Goal: Task Accomplishment & Management: Complete application form

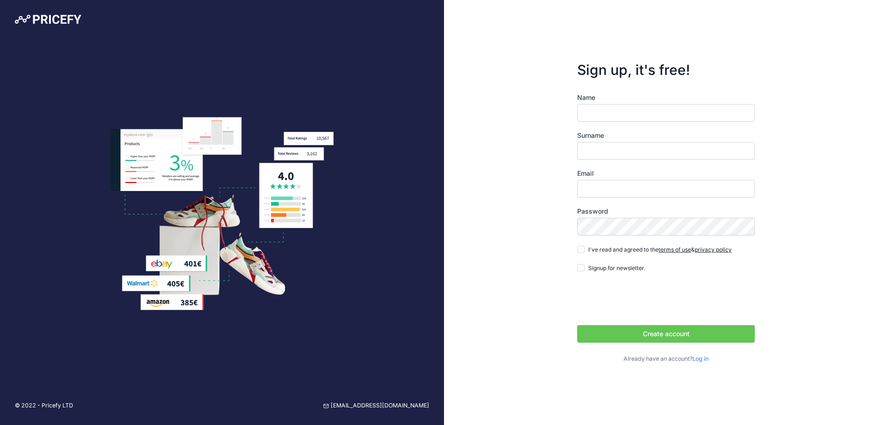
click at [609, 118] on input "Name" at bounding box center [666, 113] width 178 height 18
type input "[PERSON_NAME]"
click at [611, 144] on input "Surname" at bounding box center [666, 151] width 178 height 18
type input "r"
type input "Round"
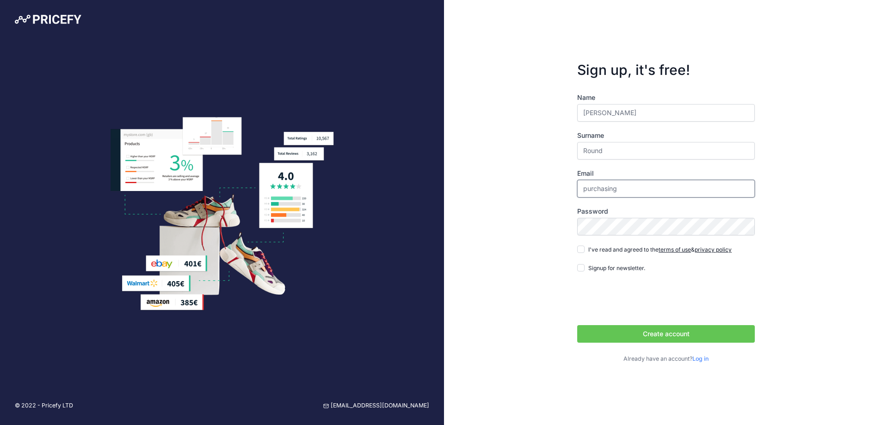
type input "[EMAIL_ADDRESS][DOMAIN_NAME]"
drag, startPoint x: 583, startPoint y: 250, endPoint x: 593, endPoint y: 244, distance: 12.2
click at [583, 250] on input "I've read and agreed to the terms of use & privacy policy" at bounding box center [580, 248] width 7 height 7
checkbox input "true"
click at [377, 196] on div "© 2022 - Pricefy LTD support@pricefy.io Sign up, it's free! Name Alex" at bounding box center [444, 212] width 888 height 425
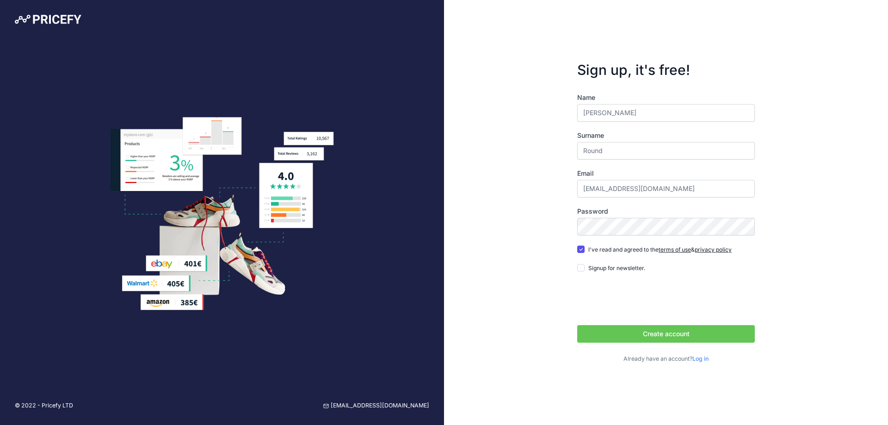
click at [611, 334] on button "Create account" at bounding box center [666, 334] width 178 height 18
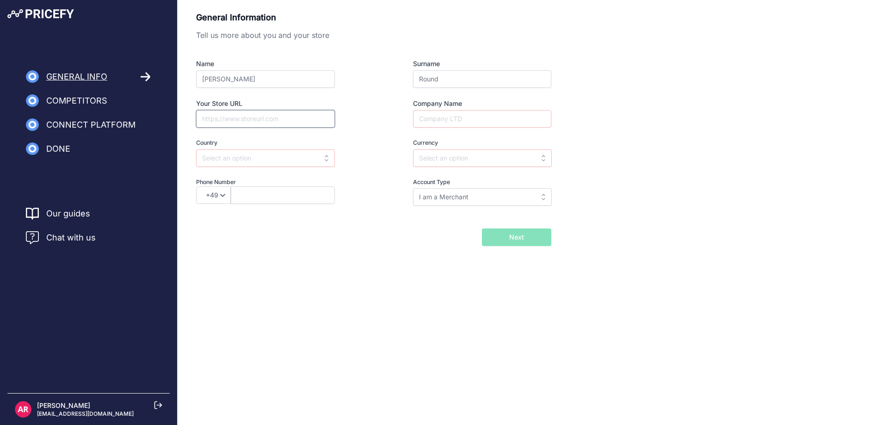
click at [264, 119] on input "Your Store URL" at bounding box center [265, 119] width 139 height 18
click at [463, 195] on input "I am a Merchant" at bounding box center [482, 197] width 139 height 18
click at [454, 216] on span "I am a Merchant" at bounding box center [442, 218] width 49 height 8
type input "I am a Merchant"
click at [443, 160] on input "text" at bounding box center [482, 158] width 139 height 18
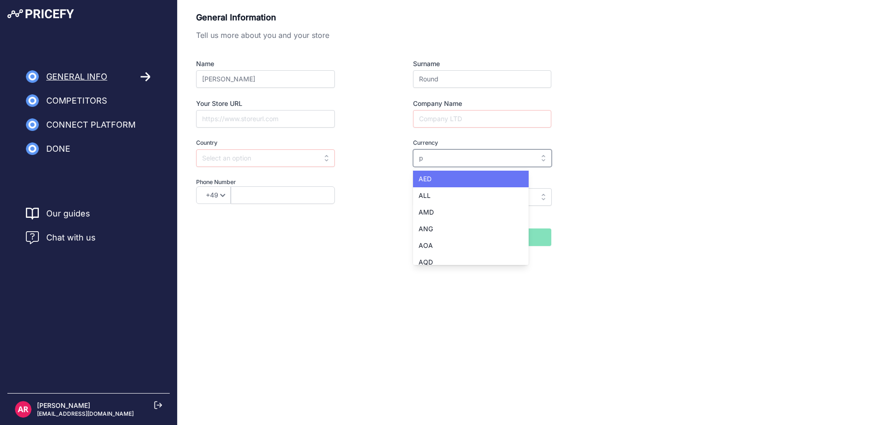
type input "po"
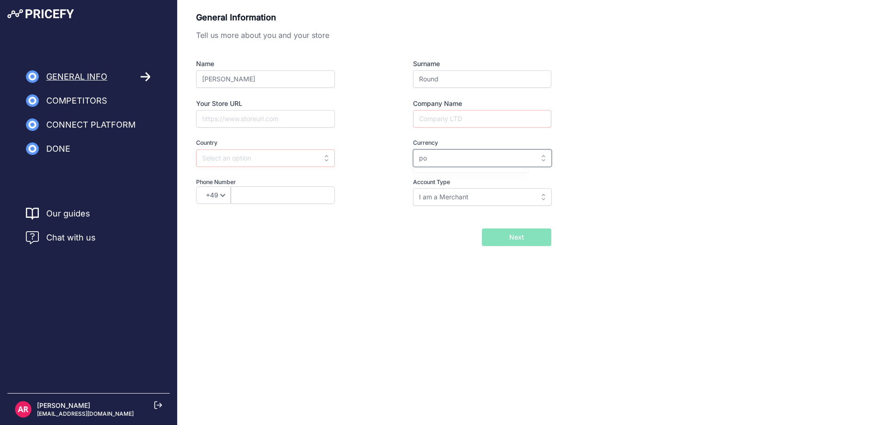
drag, startPoint x: 514, startPoint y: 163, endPoint x: 310, endPoint y: 140, distance: 204.7
click at [310, 140] on div "Name Alex Surname Round Your Store URL Company Name Country Select country Afgh…" at bounding box center [373, 132] width 355 height 147
type input "st"
click at [503, 163] on input "st" at bounding box center [482, 158] width 139 height 18
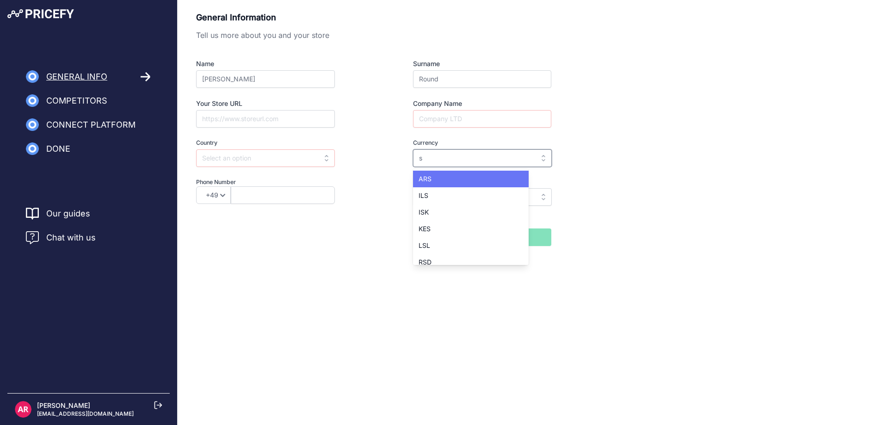
type input "st"
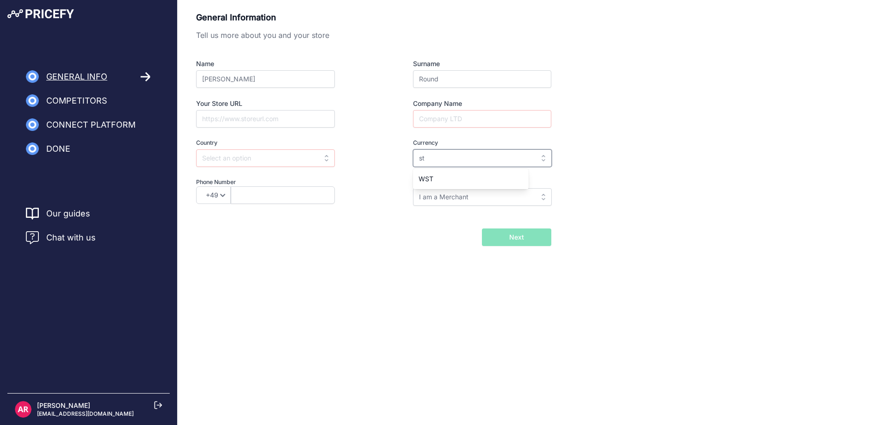
drag, startPoint x: 453, startPoint y: 159, endPoint x: 387, endPoint y: 153, distance: 65.4
click at [387, 153] on div "Currency Select currency AED ALL AMD ANG AOA AQD ARS AUD AWG AZN BAM st AED" at bounding box center [465, 153] width 172 height 28
click at [520, 152] on input "text" at bounding box center [482, 158] width 139 height 18
click at [436, 229] on div "GBP" at bounding box center [471, 234] width 116 height 17
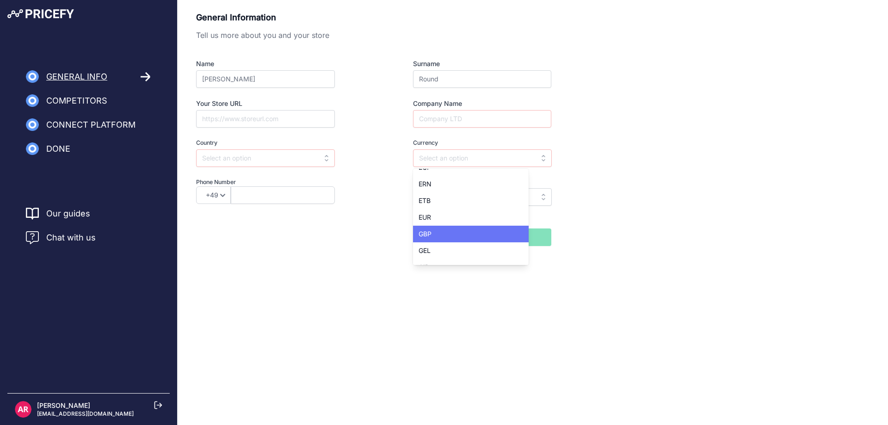
type input "GBP"
click at [261, 156] on input "text" at bounding box center [265, 158] width 139 height 18
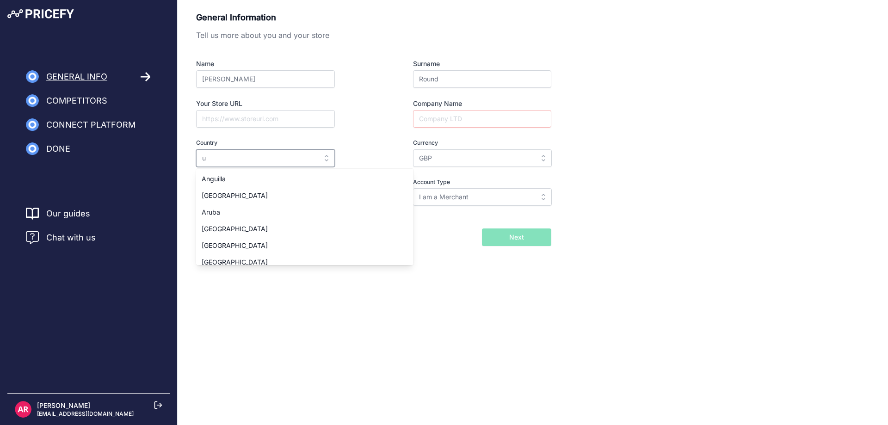
type input "uk"
drag, startPoint x: 166, startPoint y: 152, endPoint x: 121, endPoint y: 147, distance: 46.0
click at [120, 147] on div "General Info Competitors Connect Platform" at bounding box center [444, 143] width 888 height 287
type input "g"
type input "en"
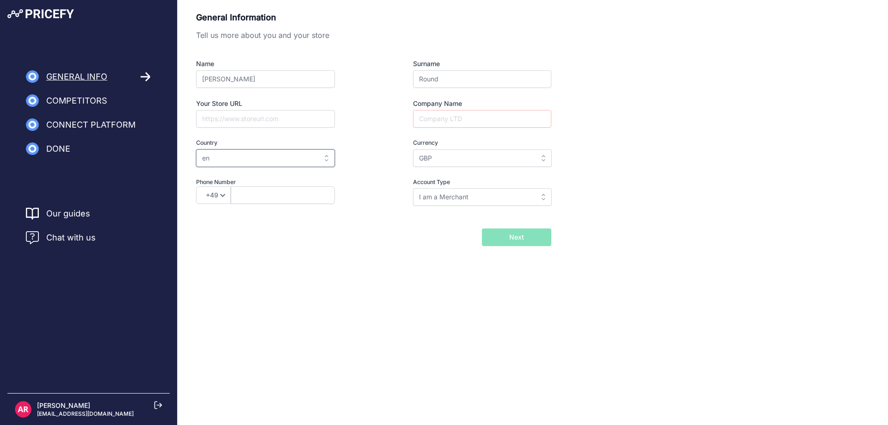
click at [322, 150] on input "en" at bounding box center [265, 158] width 139 height 18
click at [319, 155] on input "text" at bounding box center [265, 158] width 139 height 18
click at [308, 161] on input "text" at bounding box center [265, 158] width 139 height 18
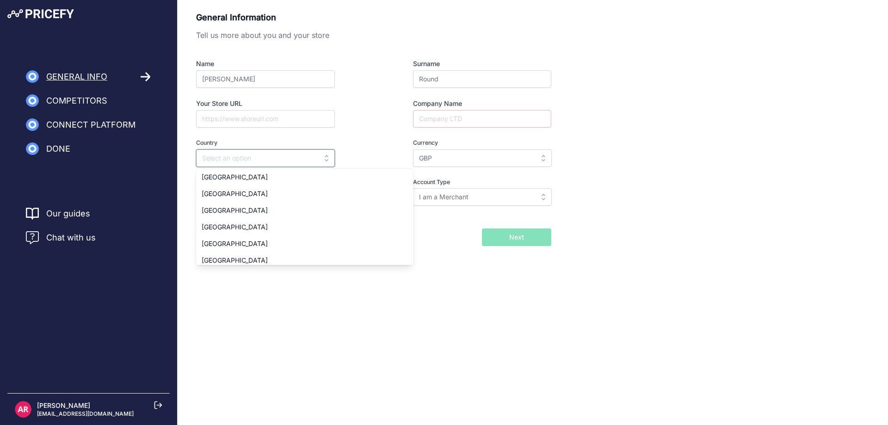
scroll to position [3784, 0]
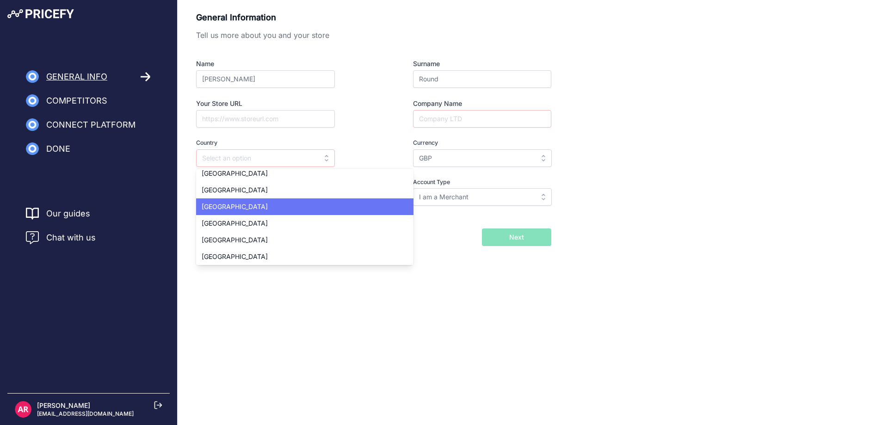
click at [255, 211] on div "United Kingdom" at bounding box center [304, 206] width 217 height 17
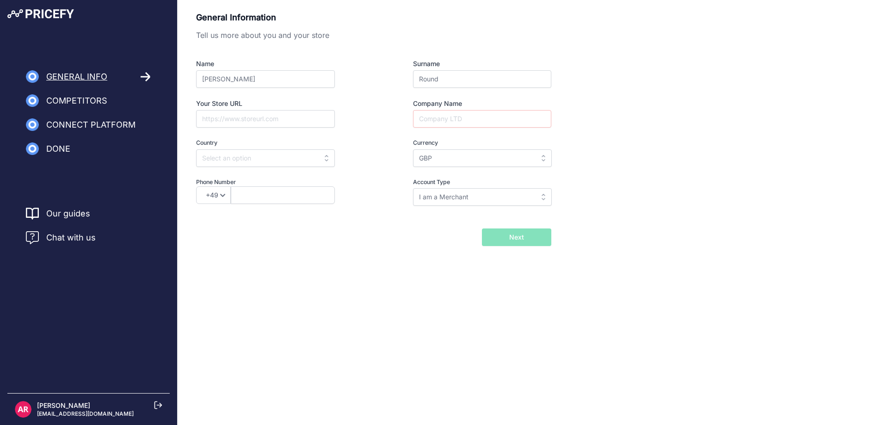
type input "United Kingdom"
select select "44"
click at [244, 119] on input "Your Store URL" at bounding box center [265, 119] width 139 height 18
click at [267, 194] on input "text" at bounding box center [283, 195] width 104 height 18
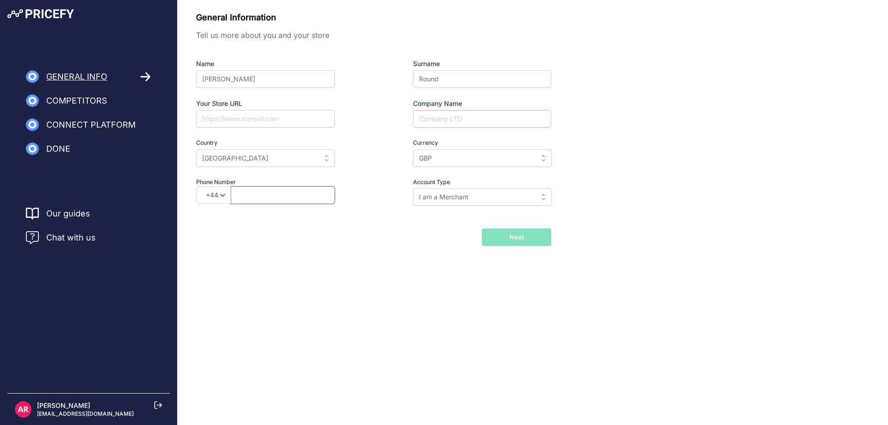
type input "1215806616"
type input "Medical World Ltd"
click at [267, 194] on input "1215806616" at bounding box center [283, 195] width 104 height 18
drag, startPoint x: 271, startPoint y: 194, endPoint x: 300, endPoint y: 200, distance: 30.2
click at [300, 200] on input "1215806616" at bounding box center [283, 195] width 104 height 18
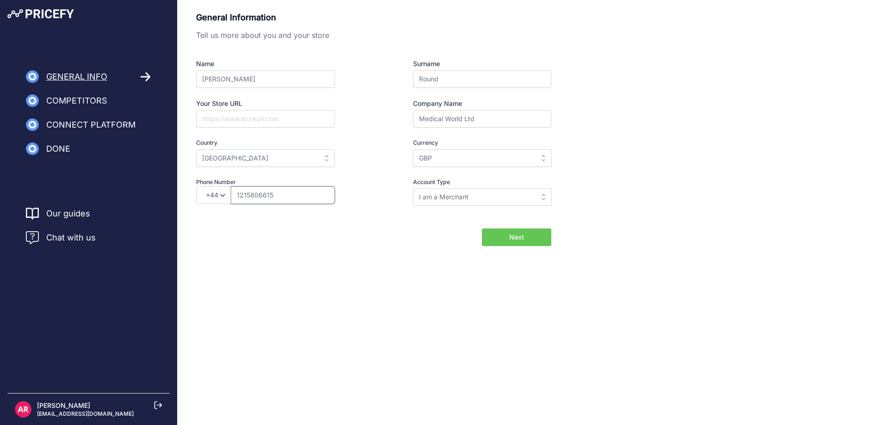
type input "1215806615"
click at [507, 240] on button "Next" at bounding box center [516, 237] width 69 height 18
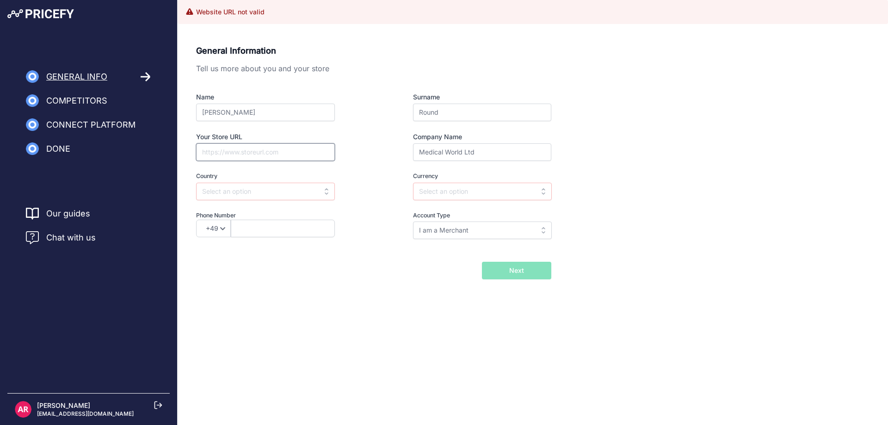
click at [251, 148] on input "Your Store URL" at bounding box center [265, 152] width 139 height 18
paste input "https://www.medical-world.co.uk/"
type input "https://www.medical-world.co.uk/"
click at [272, 110] on input "Alex" at bounding box center [265, 113] width 139 height 18
click at [325, 153] on input "https://www.medical-world.co.uk/" at bounding box center [265, 152] width 139 height 18
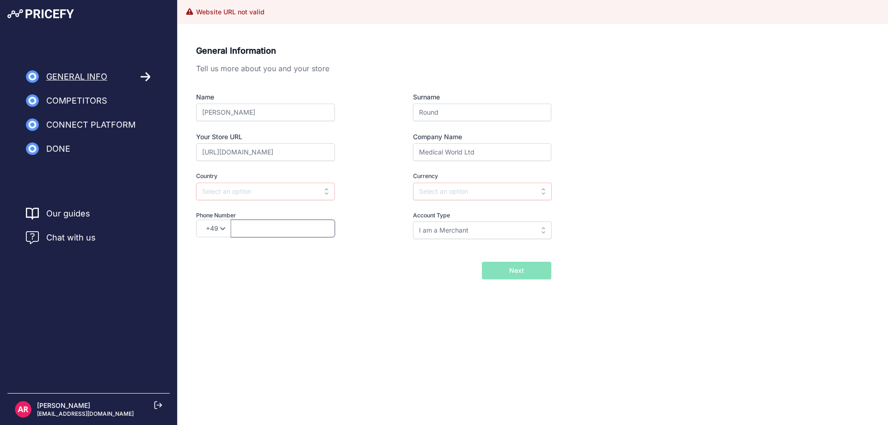
click at [288, 228] on input "text" at bounding box center [283, 229] width 104 height 18
type input "1215806616"
select select "44"
drag, startPoint x: 268, startPoint y: 228, endPoint x: 324, endPoint y: 212, distance: 58.6
click at [315, 223] on input "1215806616" at bounding box center [283, 229] width 104 height 18
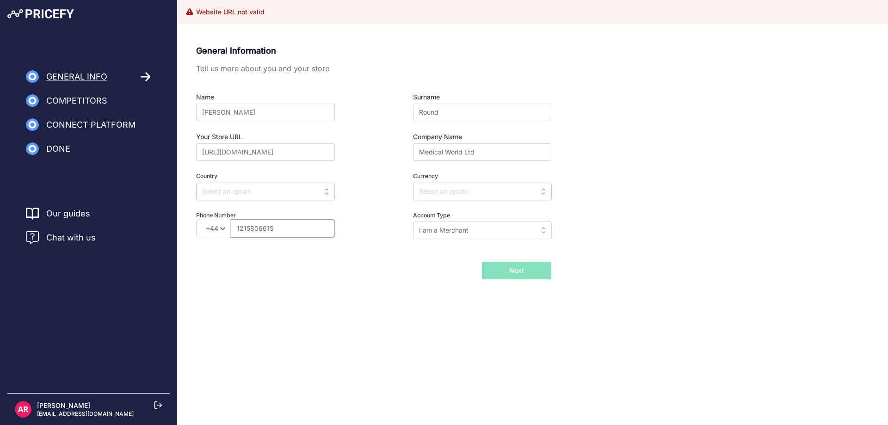
type input "1215806615"
click at [255, 185] on input "text" at bounding box center [265, 192] width 139 height 18
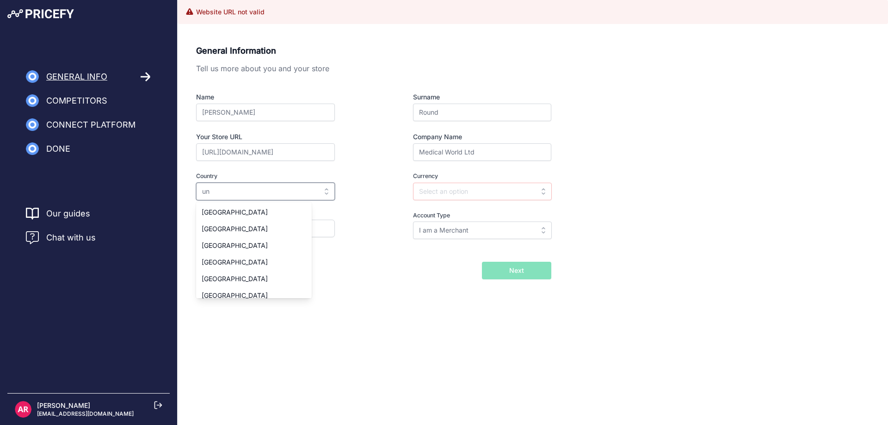
scroll to position [57, 0]
drag, startPoint x: 243, startPoint y: 250, endPoint x: 300, endPoint y: 231, distance: 59.9
click at [242, 251] on span "United Kingdom" at bounding box center [235, 255] width 66 height 8
type input "United Kingdom"
type input "GBP"
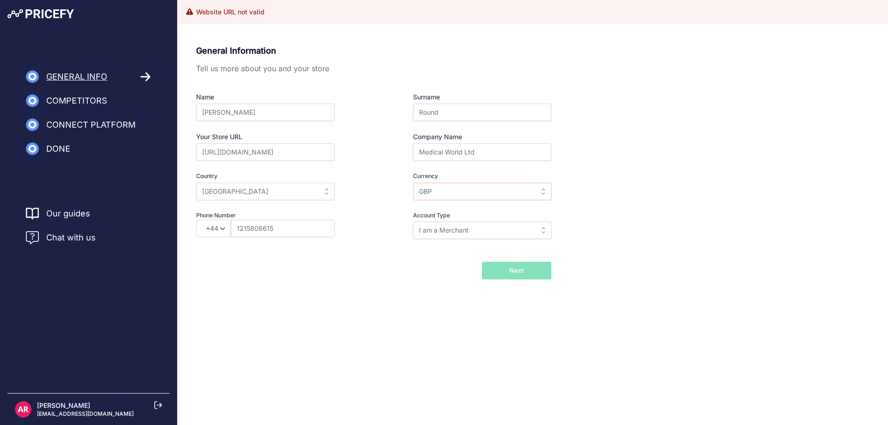
scroll to position [0, 0]
click at [454, 192] on input "GBP" at bounding box center [482, 192] width 139 height 18
click at [319, 269] on div "Back I will import my catalog later Next" at bounding box center [373, 271] width 355 height 18
click at [516, 271] on span "Next" at bounding box center [516, 270] width 15 height 9
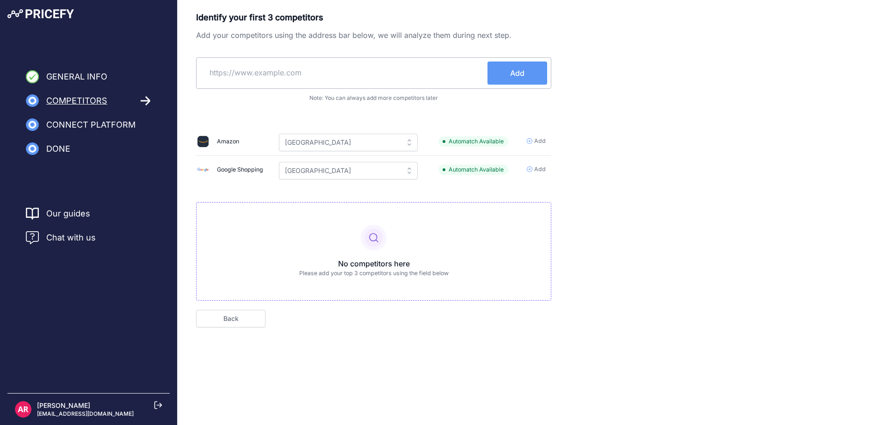
click at [359, 79] on input "text" at bounding box center [343, 72] width 287 height 22
click at [319, 78] on input "text" at bounding box center [343, 72] width 287 height 22
click at [316, 78] on input "me" at bounding box center [343, 72] width 287 height 22
drag, startPoint x: 260, startPoint y: 77, endPoint x: 138, endPoint y: 70, distance: 121.8
click at [138, 70] on div "General Info Competitors Connect Platform Done" at bounding box center [444, 184] width 888 height 368
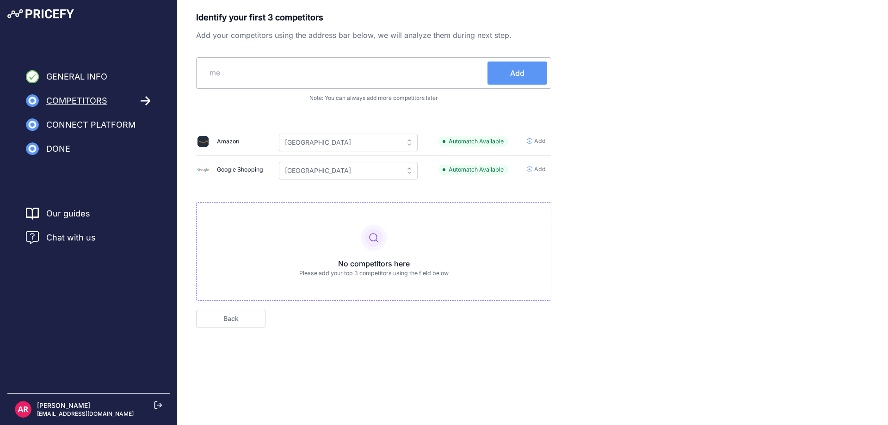
paste input "https://www.hce-uk.com/"
type input "https://www.hce-uk.com/"
click at [517, 72] on span "Add" at bounding box center [517, 72] width 14 height 11
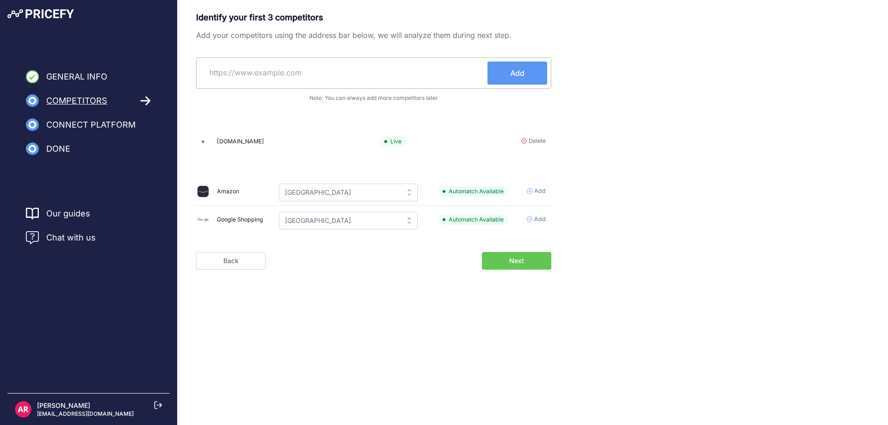
click at [294, 81] on input "text" at bounding box center [343, 72] width 287 height 22
click at [359, 72] on input "text" at bounding box center [343, 72] width 287 height 22
paste input "https://farlamedicalhealthcare.com/"
type input "https://farlamedicalhealthcare.com/"
click at [508, 78] on button "Add" at bounding box center [517, 72] width 60 height 23
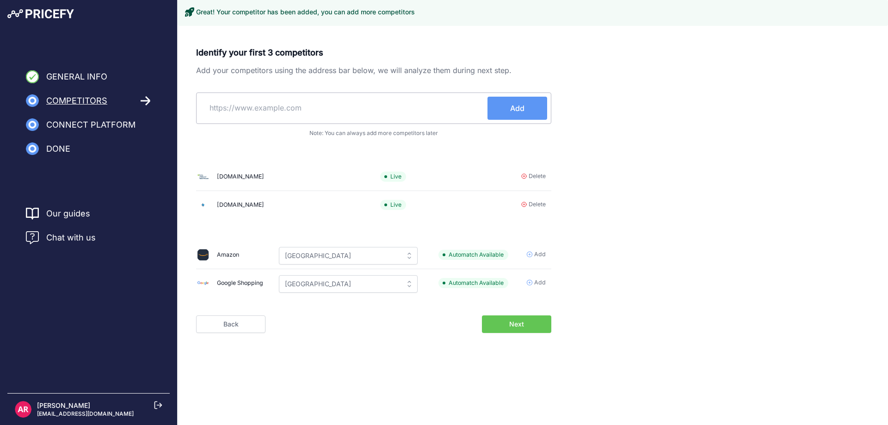
click at [512, 322] on span "Next" at bounding box center [516, 323] width 15 height 9
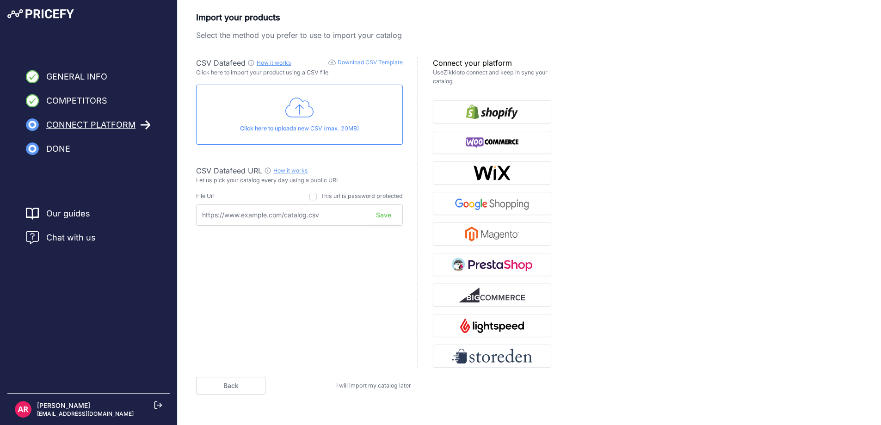
scroll to position [10, 0]
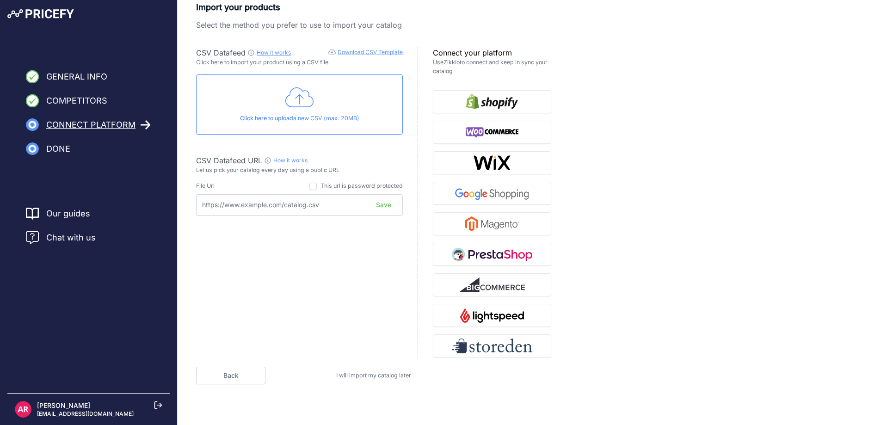
click at [374, 374] on span "I will import my catalog later" at bounding box center [373, 375] width 75 height 7
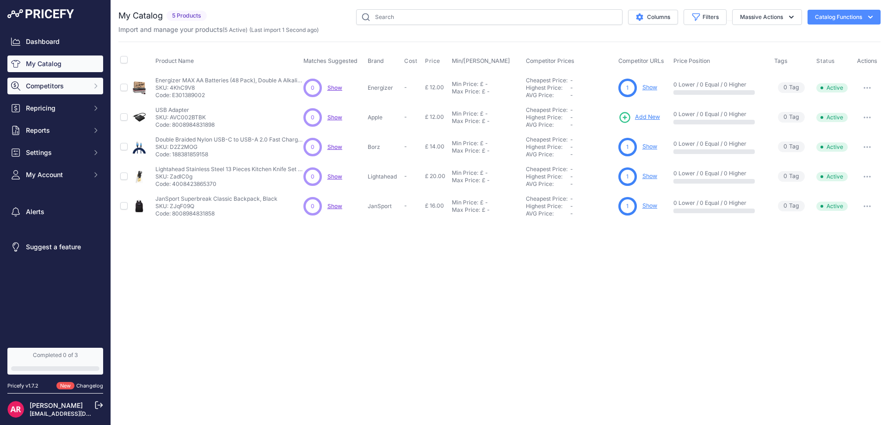
click at [42, 79] on button "Competitors" at bounding box center [55, 86] width 96 height 17
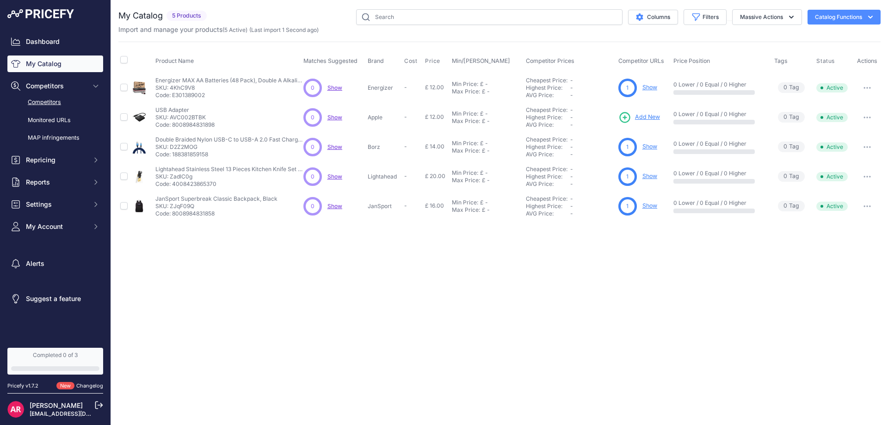
click at [46, 101] on link "Competitors" at bounding box center [55, 102] width 96 height 16
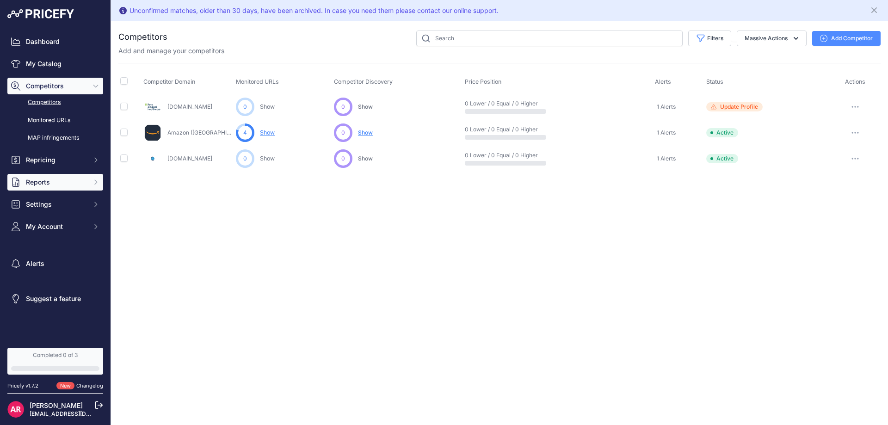
click at [56, 178] on span "Reports" at bounding box center [56, 182] width 61 height 9
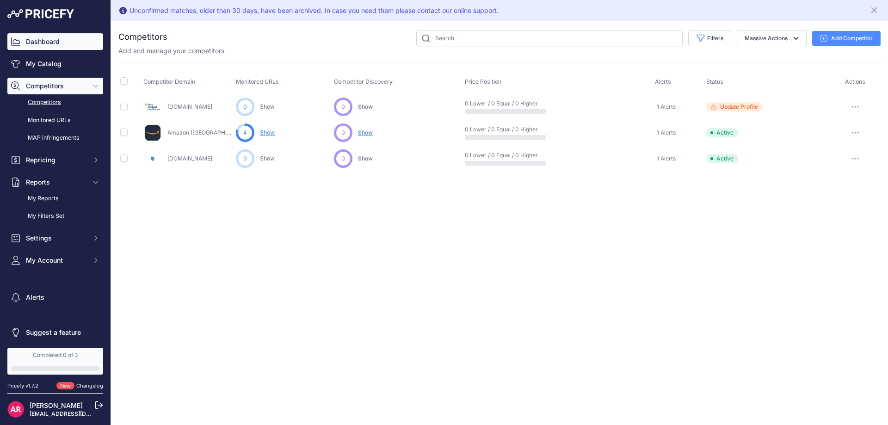
click at [46, 42] on link "Dashboard" at bounding box center [55, 41] width 96 height 17
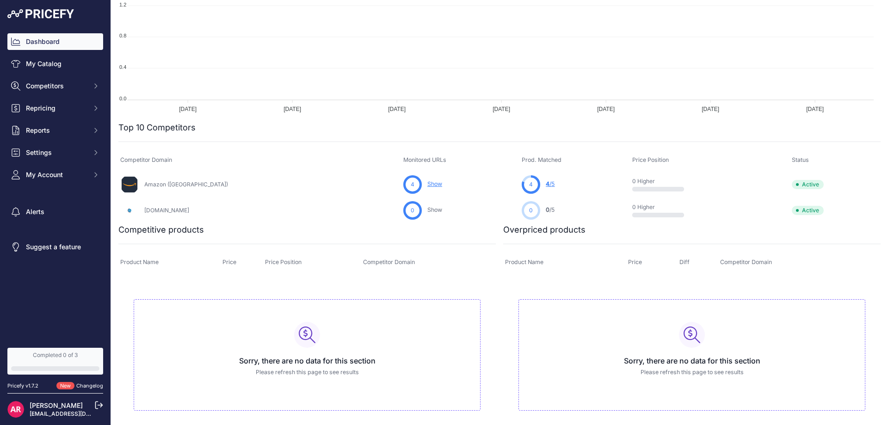
scroll to position [189, 0]
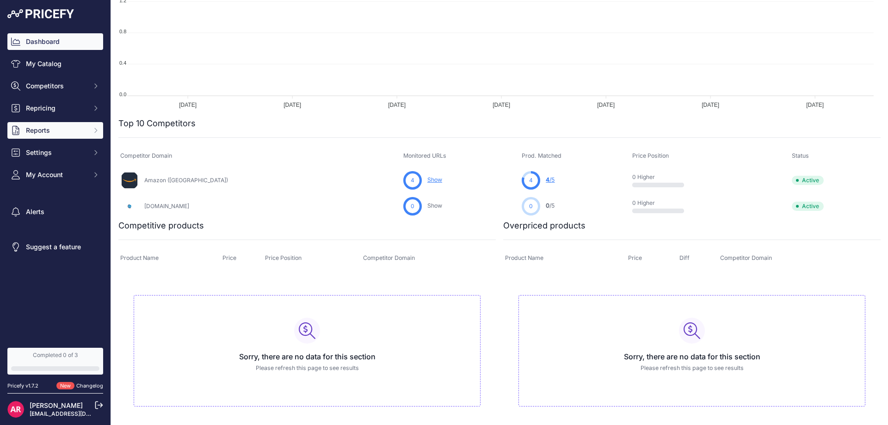
click at [65, 133] on span "Reports" at bounding box center [56, 130] width 61 height 9
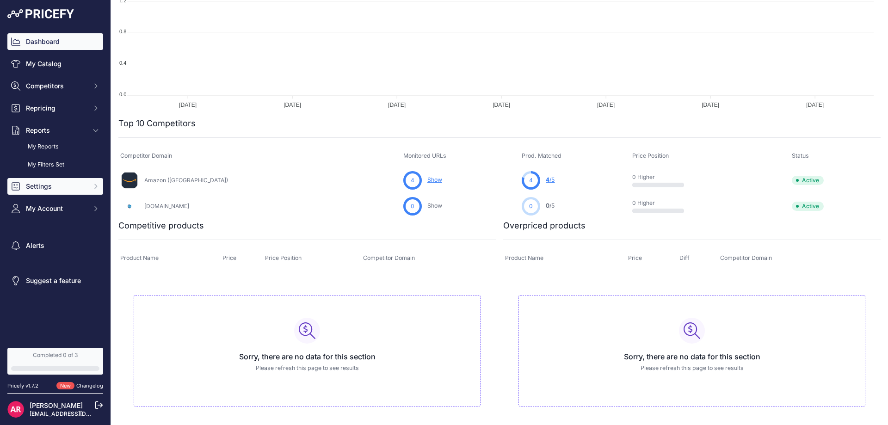
click at [65, 184] on span "Settings" at bounding box center [56, 186] width 61 height 9
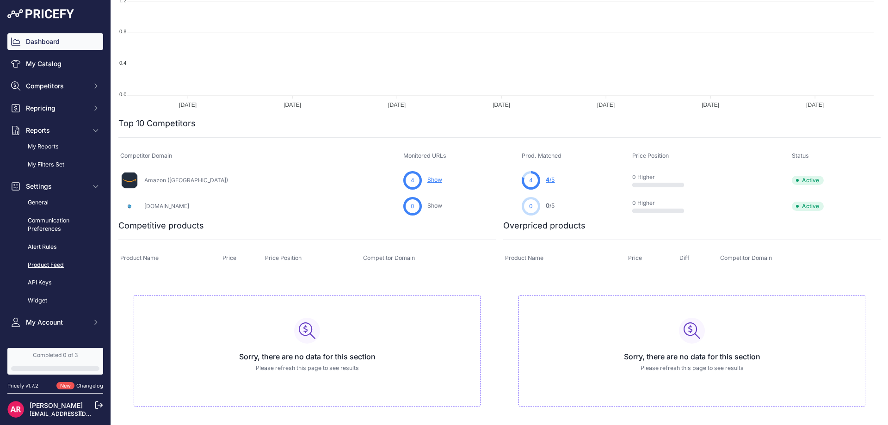
scroll to position [46, 0]
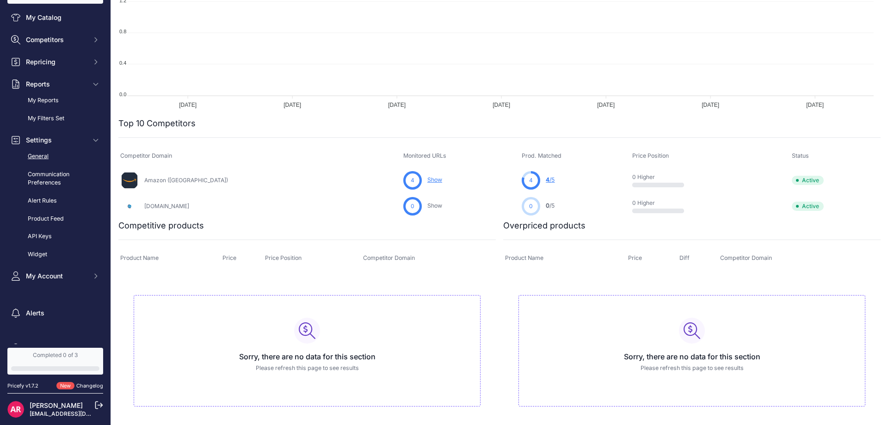
click at [44, 157] on link "General" at bounding box center [55, 156] width 96 height 16
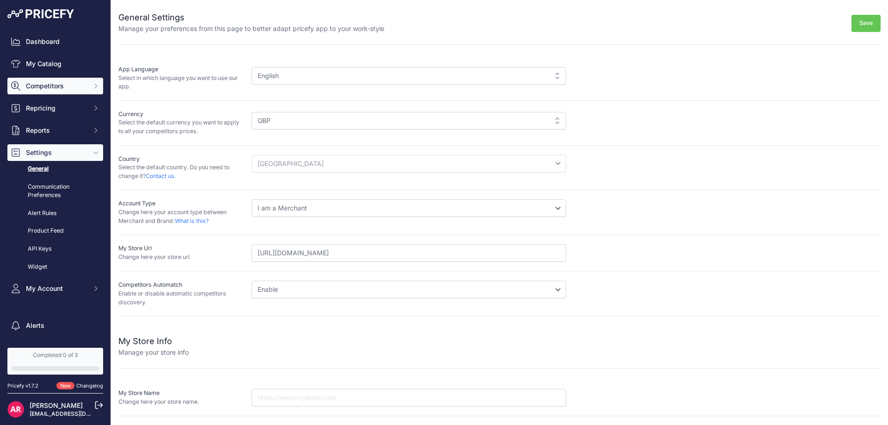
click at [69, 79] on button "Competitors" at bounding box center [55, 86] width 96 height 17
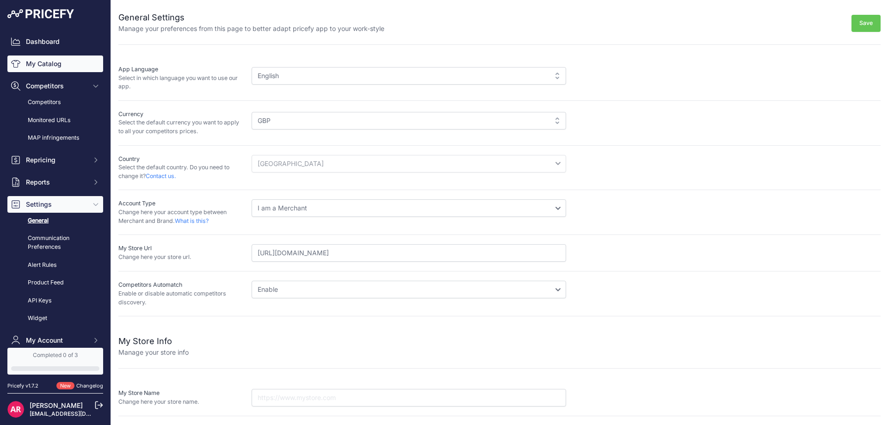
click at [65, 62] on link "My Catalog" at bounding box center [55, 63] width 96 height 17
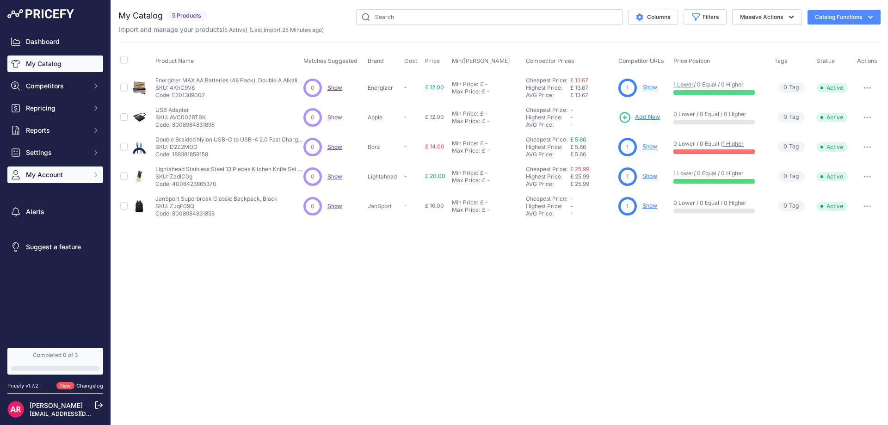
click at [53, 174] on span "My Account" at bounding box center [56, 174] width 61 height 9
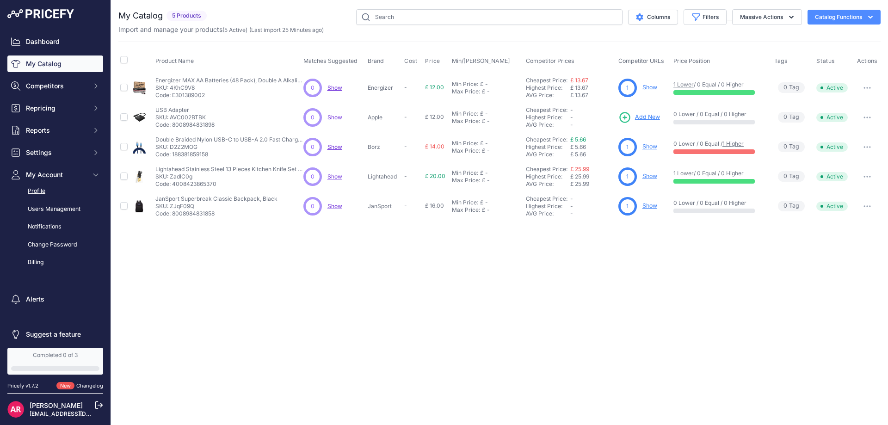
click at [50, 193] on link "Profile" at bounding box center [55, 191] width 96 height 16
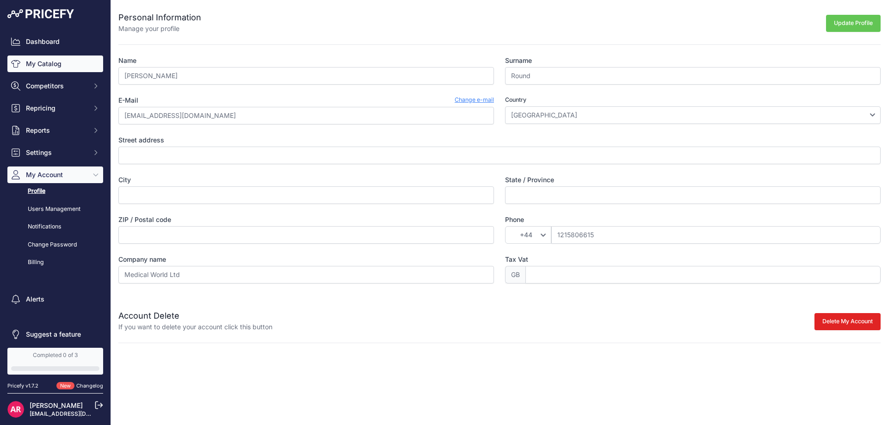
click at [54, 67] on link "My Catalog" at bounding box center [55, 63] width 96 height 17
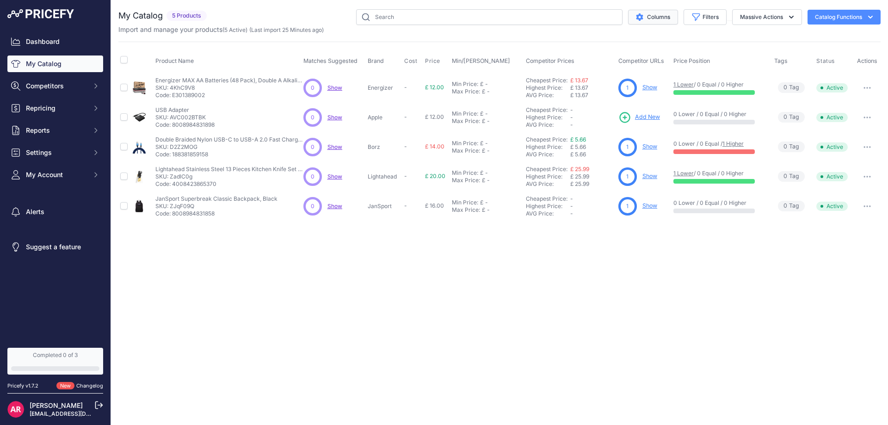
click at [645, 16] on button "Columns" at bounding box center [653, 17] width 50 height 15
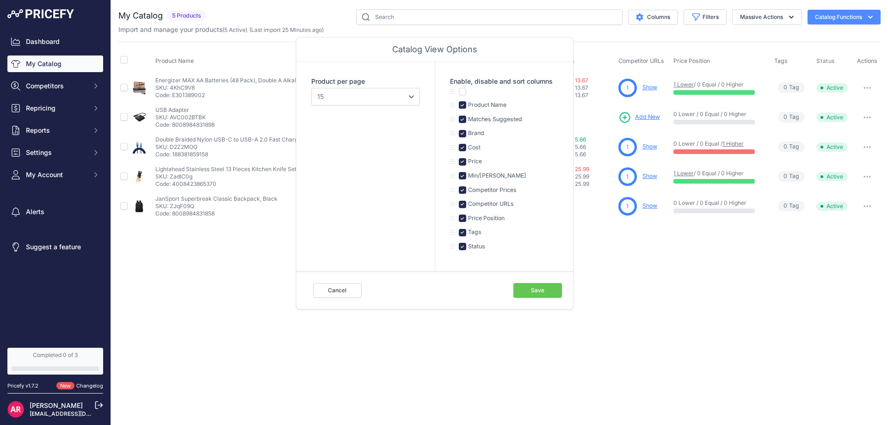
click at [541, 289] on button "Save" at bounding box center [537, 290] width 49 height 15
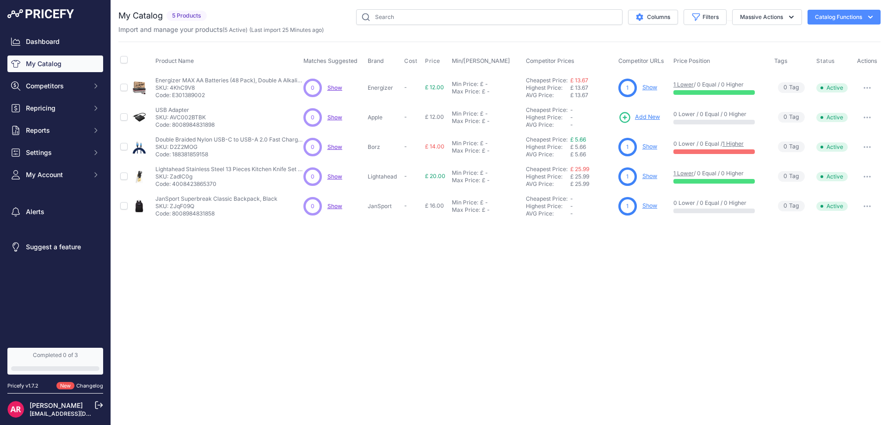
click at [835, 17] on button "Catalog Functions" at bounding box center [843, 17] width 73 height 15
click at [813, 39] on span "Import Additional Info" at bounding box center [826, 36] width 56 height 7
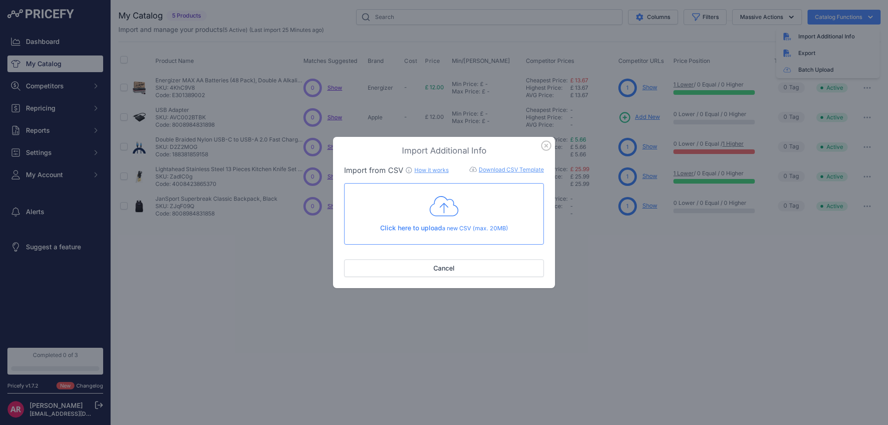
click at [426, 221] on div "Click here to upload a new CSV (max. 20MB)" at bounding box center [444, 214] width 184 height 38
click at [490, 172] on link "Download CSV Template" at bounding box center [510, 169] width 65 height 7
click at [429, 171] on link "How it works" at bounding box center [431, 169] width 34 height 7
click at [542, 146] on icon "button" at bounding box center [546, 146] width 10 height 10
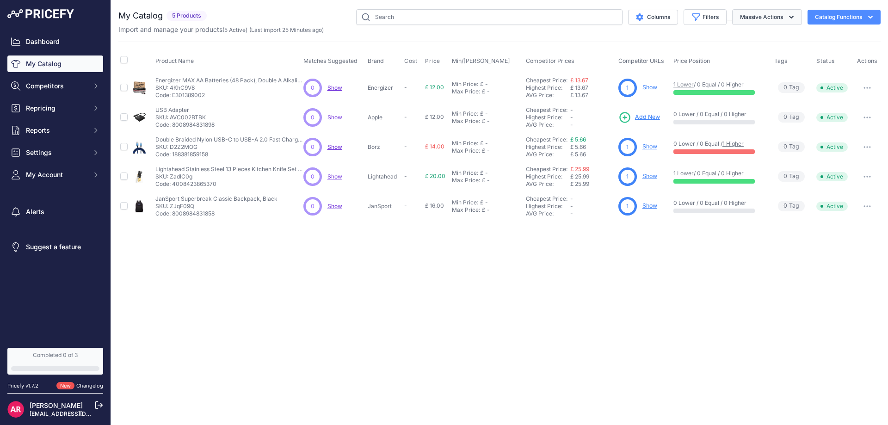
click at [780, 19] on button "Massive Actions" at bounding box center [767, 17] width 70 height 16
click at [814, 23] on button "Catalog Functions" at bounding box center [843, 17] width 73 height 15
click at [805, 67] on link "Batch Upload" at bounding box center [828, 69] width 104 height 17
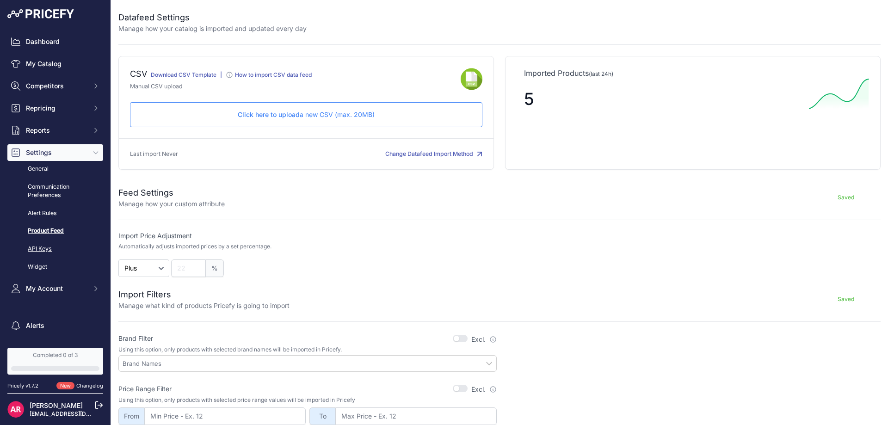
click at [51, 248] on link "API Keys" at bounding box center [55, 249] width 96 height 16
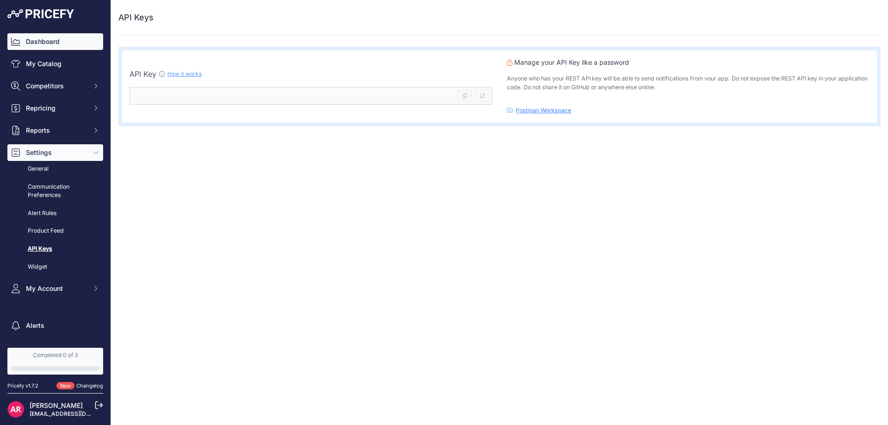
click at [45, 47] on link "Dashboard" at bounding box center [55, 41] width 96 height 17
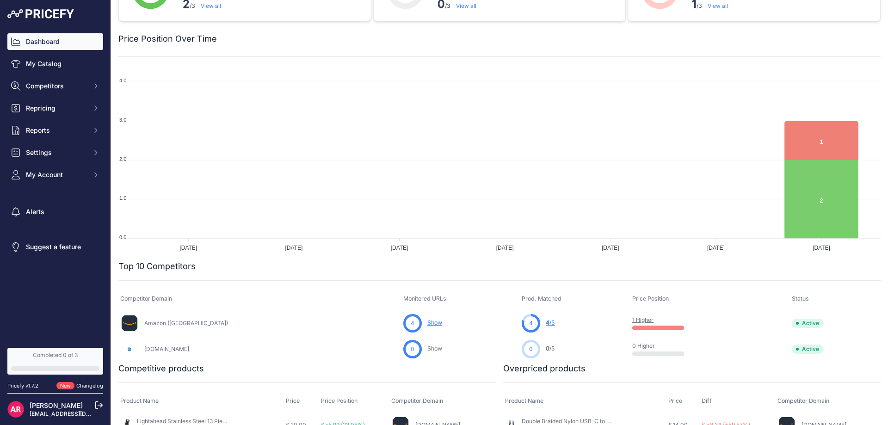
scroll to position [85, 0]
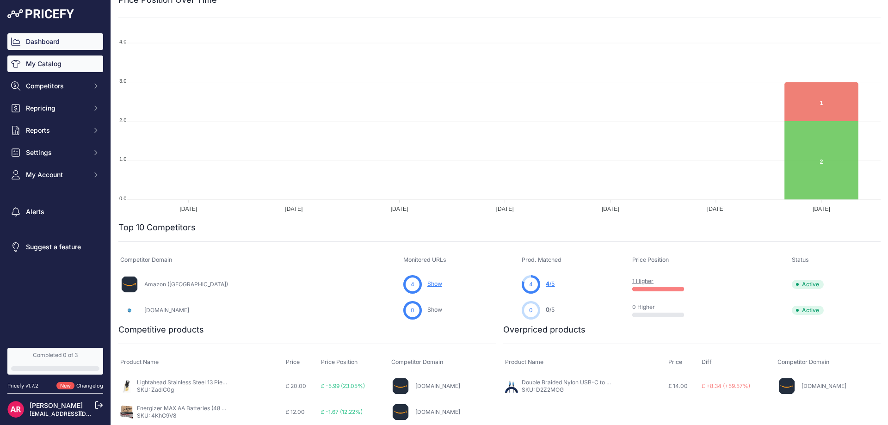
click at [52, 67] on link "My Catalog" at bounding box center [55, 63] width 96 height 17
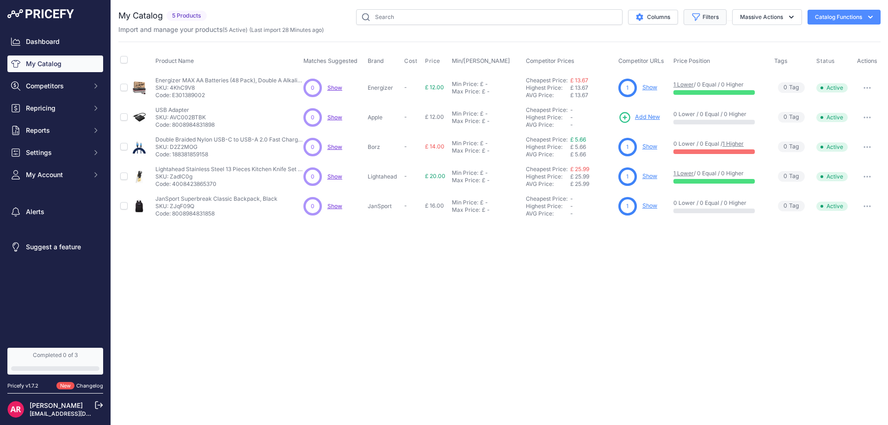
click at [702, 14] on button "Filters" at bounding box center [704, 17] width 43 height 16
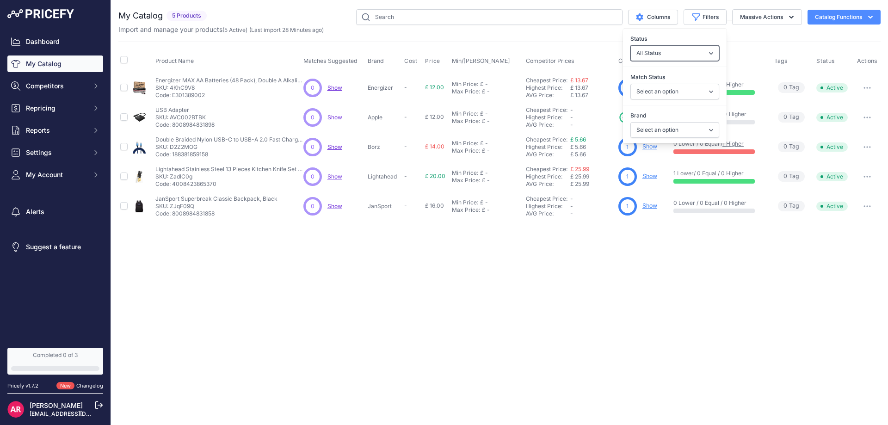
click at [671, 51] on select "All Status Only Enabled Only Disabled" at bounding box center [674, 53] width 89 height 16
click at [671, 52] on select "All Status Only Enabled Only Disabled" at bounding box center [674, 53] width 89 height 16
click at [594, 38] on div "My Catalog 5 Products" at bounding box center [499, 115] width 762 height 212
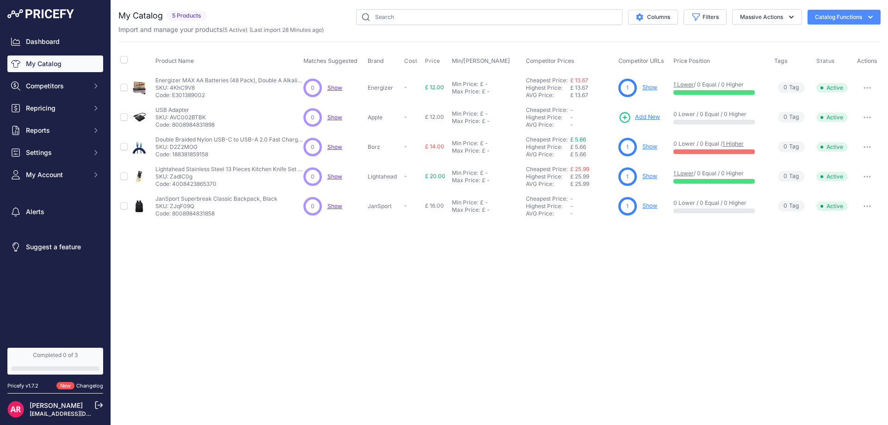
click at [429, 147] on span "£ 14.00" at bounding box center [434, 146] width 19 height 7
click at [67, 146] on button "Settings" at bounding box center [55, 152] width 96 height 17
click at [43, 229] on link "Product Feed" at bounding box center [55, 231] width 96 height 16
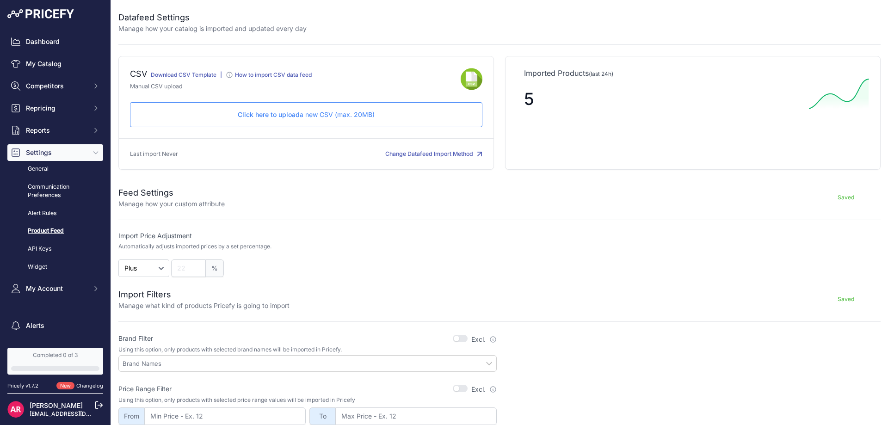
click at [423, 158] on button "Change Datafeed Import Method" at bounding box center [433, 154] width 97 height 9
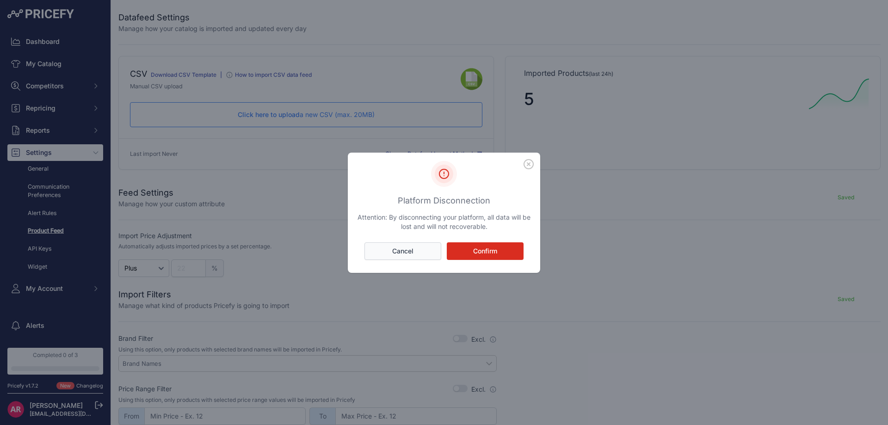
click at [419, 251] on button "Cancel" at bounding box center [402, 251] width 77 height 18
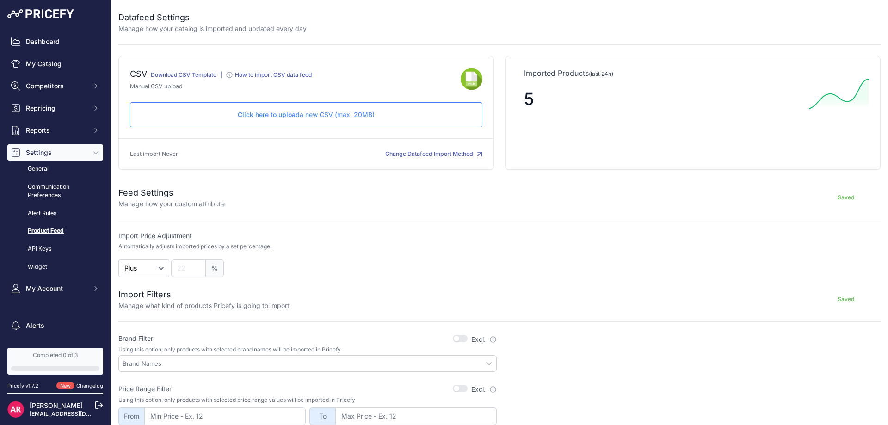
click at [229, 75] on icon at bounding box center [230, 75] width 6 height 6
click at [61, 88] on span "Competitors" at bounding box center [56, 85] width 61 height 9
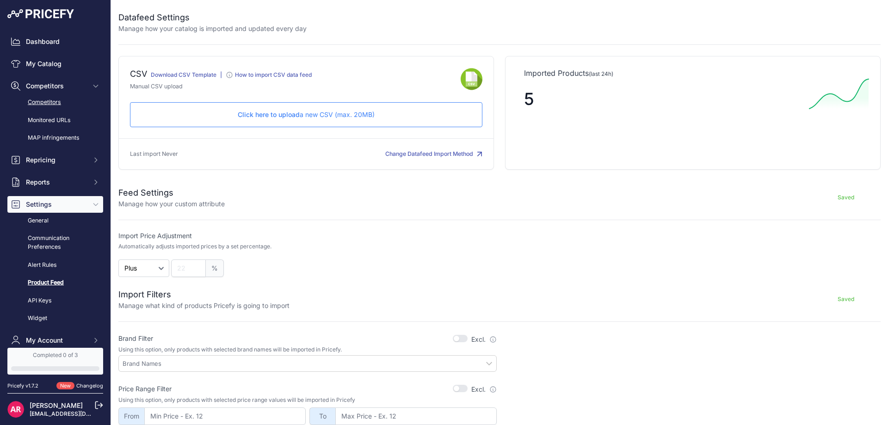
click at [61, 102] on link "Competitors" at bounding box center [55, 102] width 96 height 16
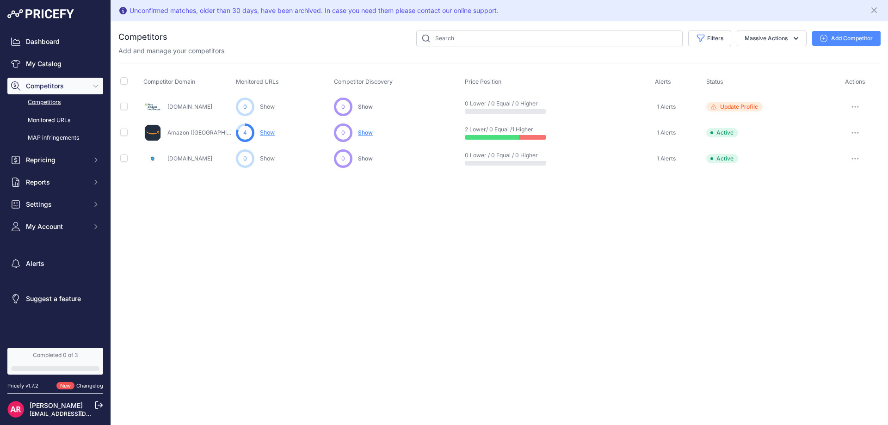
click at [450, 12] on div "Unconfirmed matches, older than 30 days, have been archived. In case you need t…" at bounding box center [313, 10] width 369 height 9
click at [59, 46] on link "Dashboard" at bounding box center [55, 41] width 96 height 17
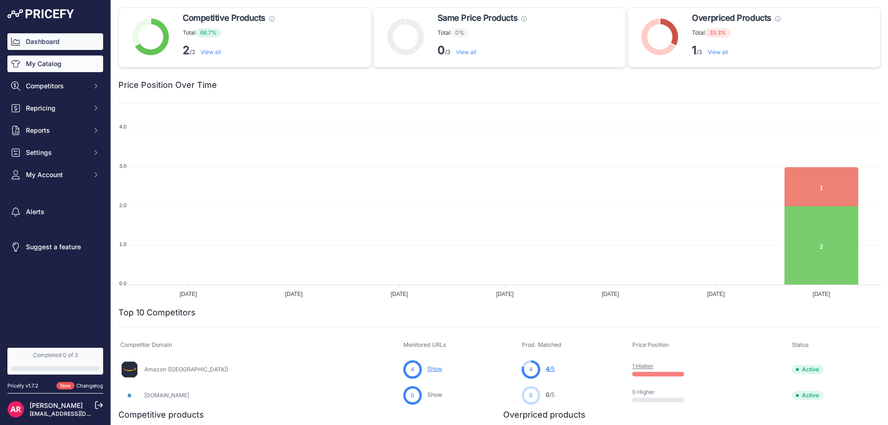
click at [56, 65] on link "My Catalog" at bounding box center [55, 63] width 96 height 17
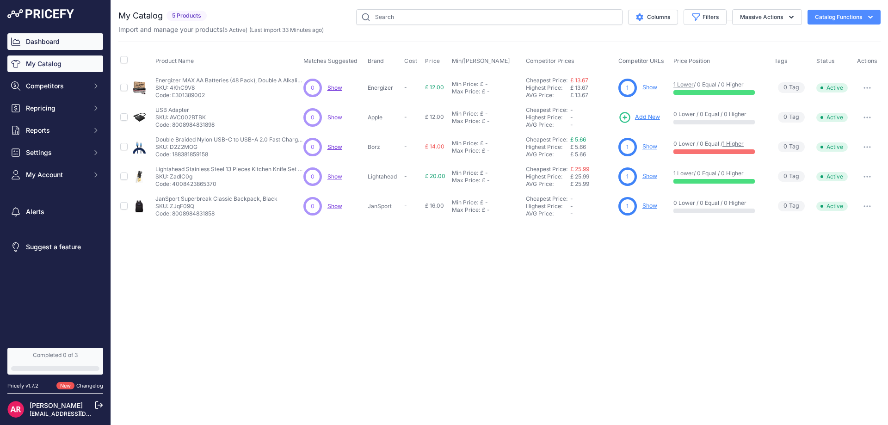
click at [71, 45] on link "Dashboard" at bounding box center [55, 41] width 96 height 17
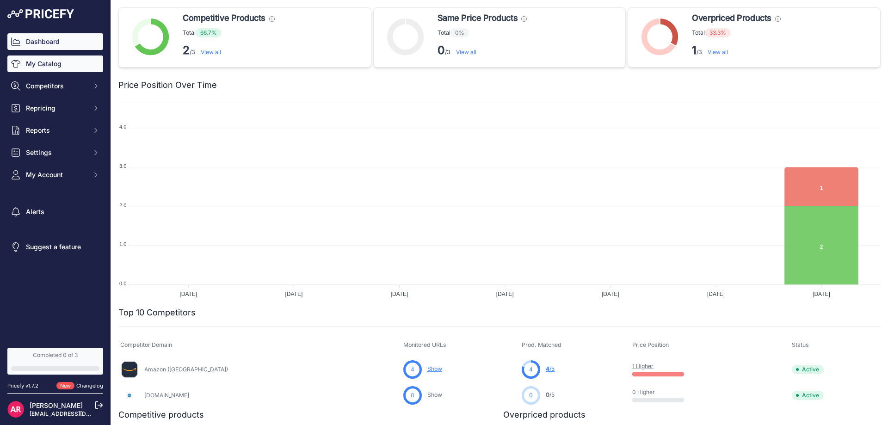
click at [60, 66] on link "My Catalog" at bounding box center [55, 63] width 96 height 17
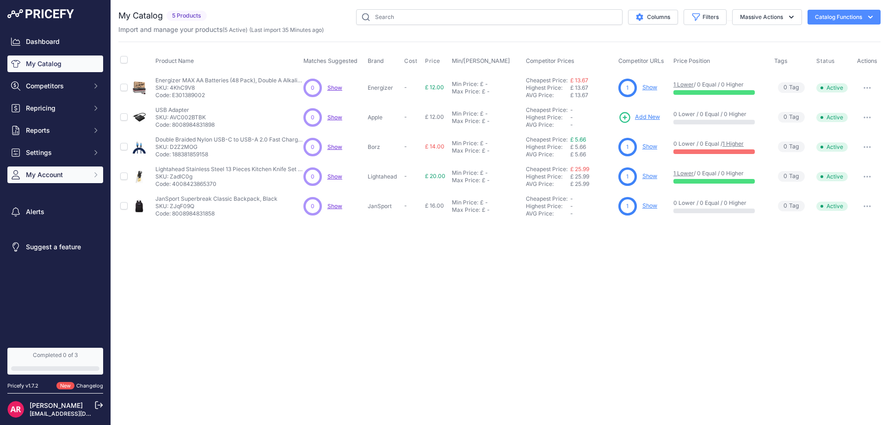
click at [48, 172] on span "My Account" at bounding box center [56, 174] width 61 height 9
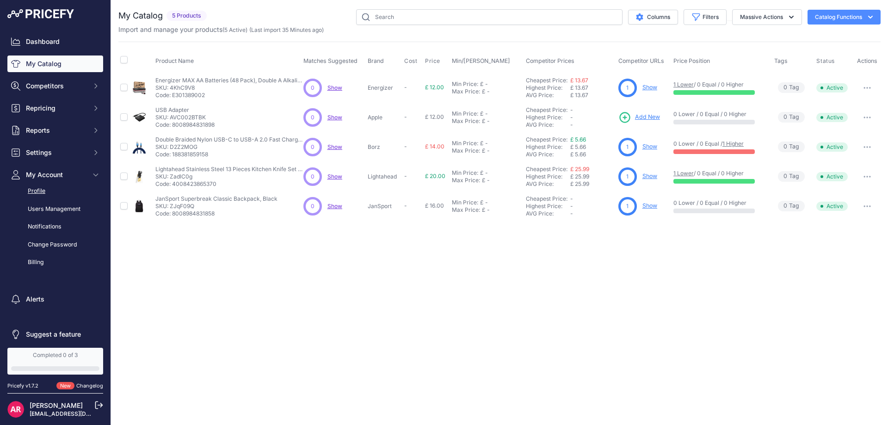
click at [43, 190] on link "Profile" at bounding box center [55, 191] width 96 height 16
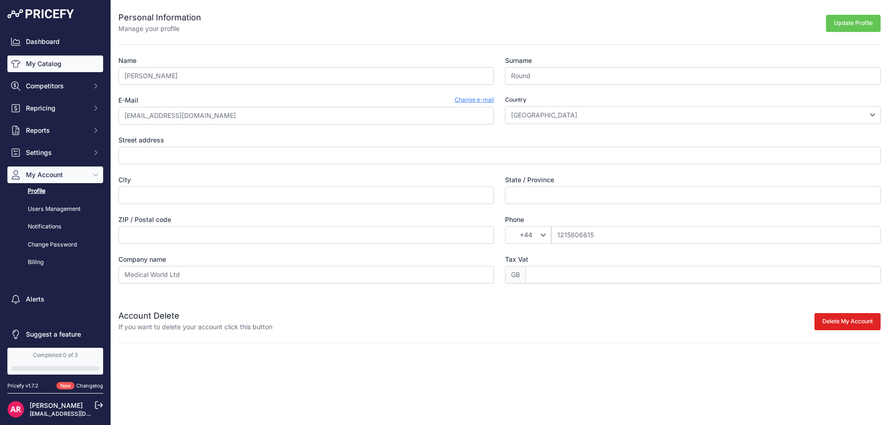
click at [57, 66] on link "My Catalog" at bounding box center [55, 63] width 96 height 17
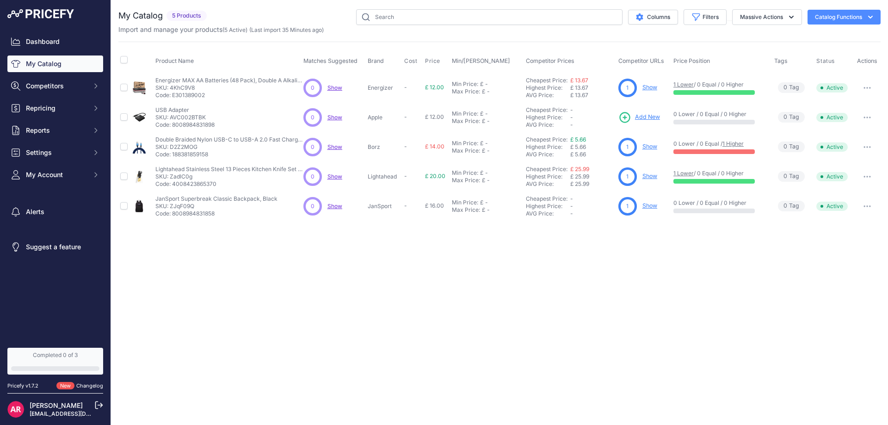
click at [828, 22] on button "Catalog Functions" at bounding box center [843, 17] width 73 height 15
click at [772, 15] on button "Massive Actions" at bounding box center [767, 17] width 70 height 16
click at [692, 19] on icon "button" at bounding box center [695, 16] width 9 height 9
click at [585, 35] on div "My Catalog 5 Products" at bounding box center [499, 115] width 762 height 212
click at [59, 49] on link "Dashboard" at bounding box center [55, 41] width 96 height 17
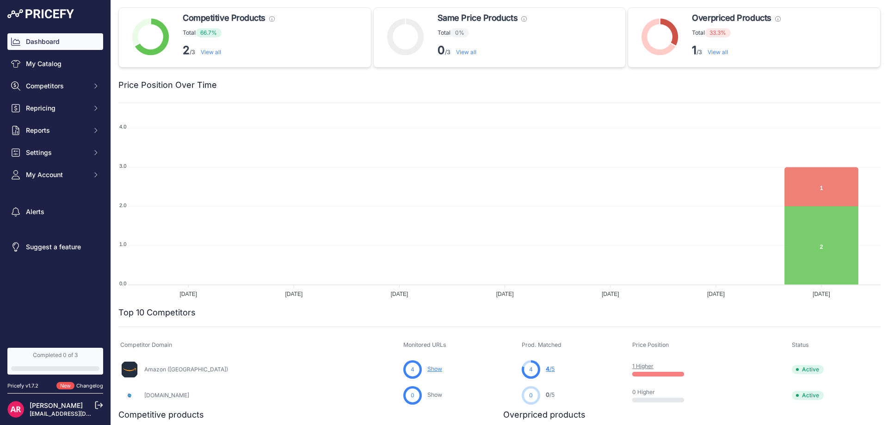
click at [80, 384] on link "Changelog" at bounding box center [89, 385] width 27 height 6
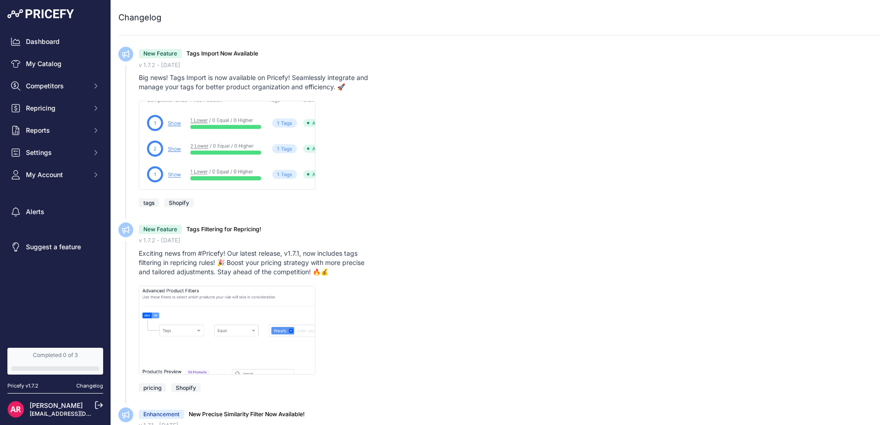
scroll to position [46, 0]
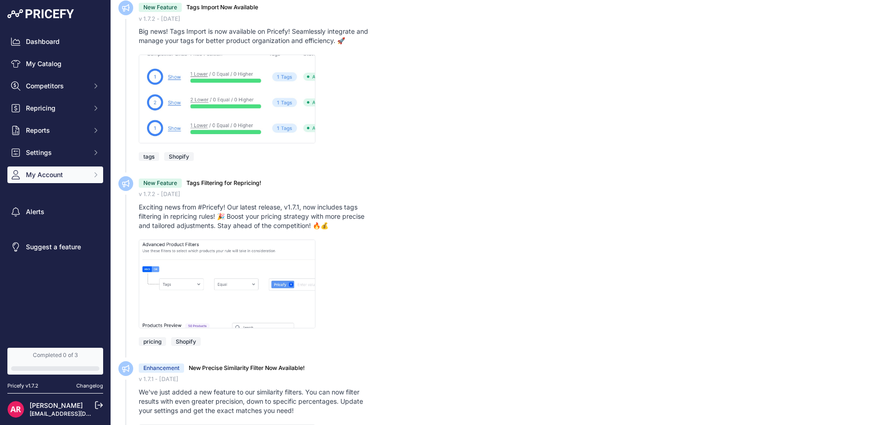
click at [49, 173] on span "My Account" at bounding box center [56, 174] width 61 height 9
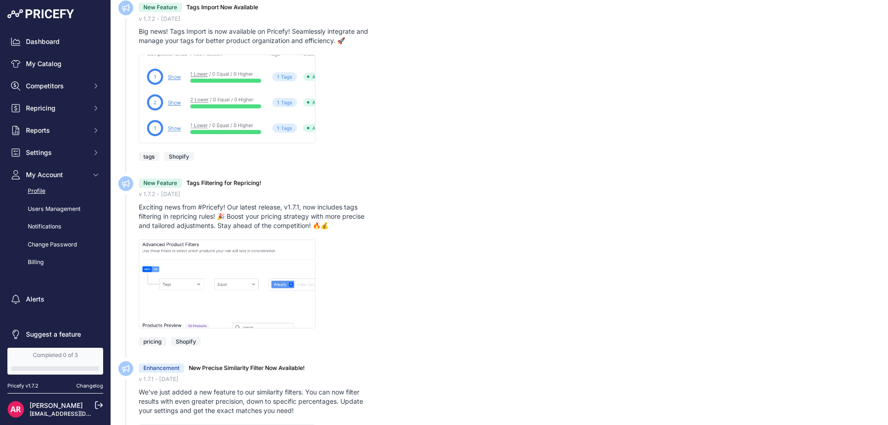
click at [42, 188] on link "Profile" at bounding box center [55, 191] width 96 height 16
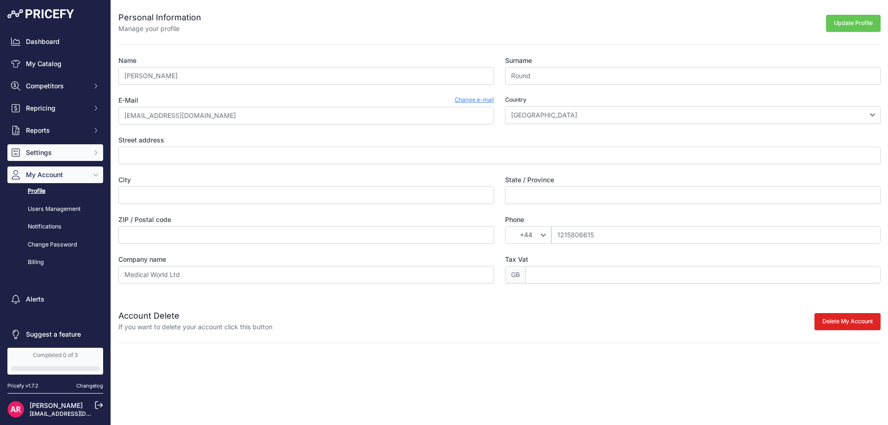
click at [54, 155] on span "Settings" at bounding box center [56, 152] width 61 height 9
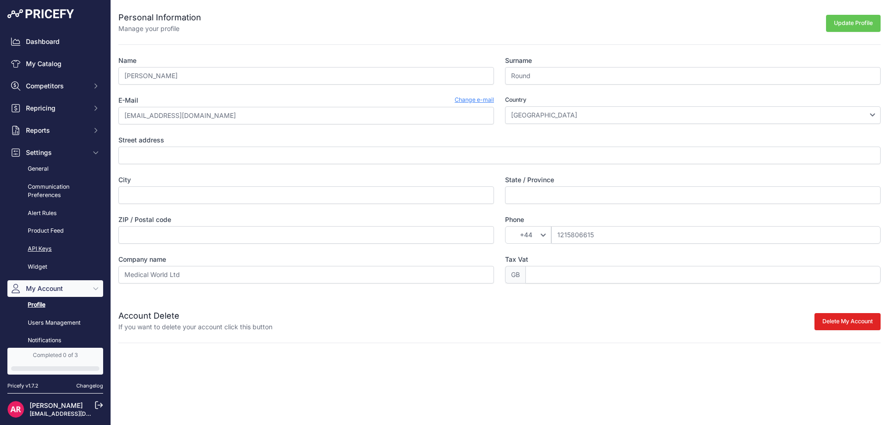
click at [55, 245] on link "API Keys" at bounding box center [55, 249] width 96 height 16
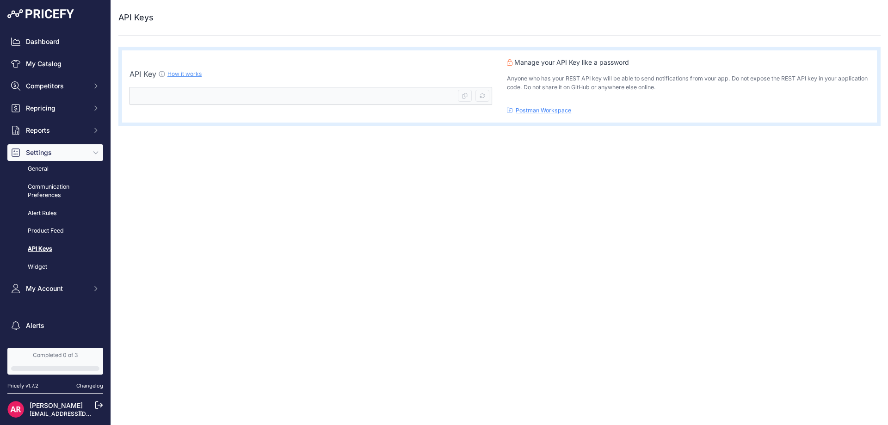
click at [160, 77] on icon at bounding box center [161, 73] width 7 height 7
click at [164, 74] on icon at bounding box center [161, 73] width 7 height 7
click at [172, 74] on link "How it works" at bounding box center [184, 73] width 34 height 7
click at [34, 42] on link "Dashboard" at bounding box center [55, 41] width 96 height 17
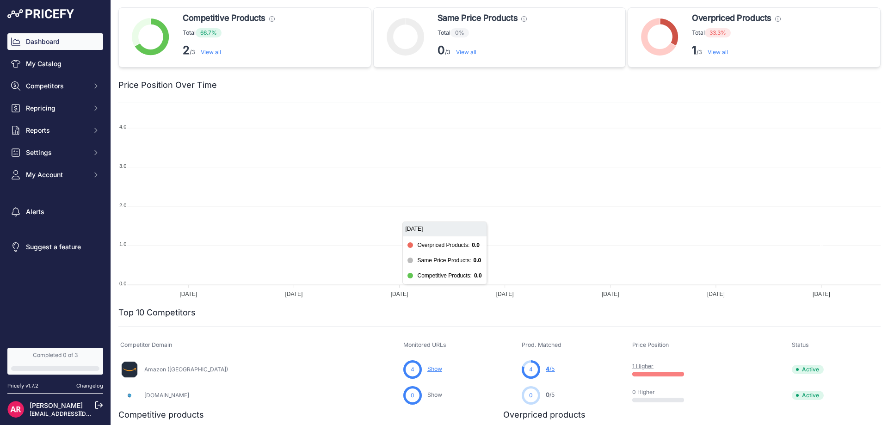
scroll to position [85, 0]
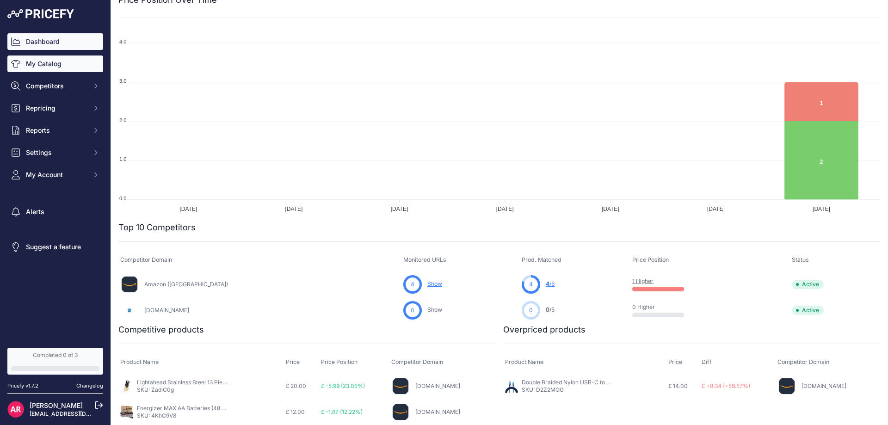
click at [45, 59] on link "My Catalog" at bounding box center [55, 63] width 96 height 17
